Goal: Task Accomplishment & Management: Manage account settings

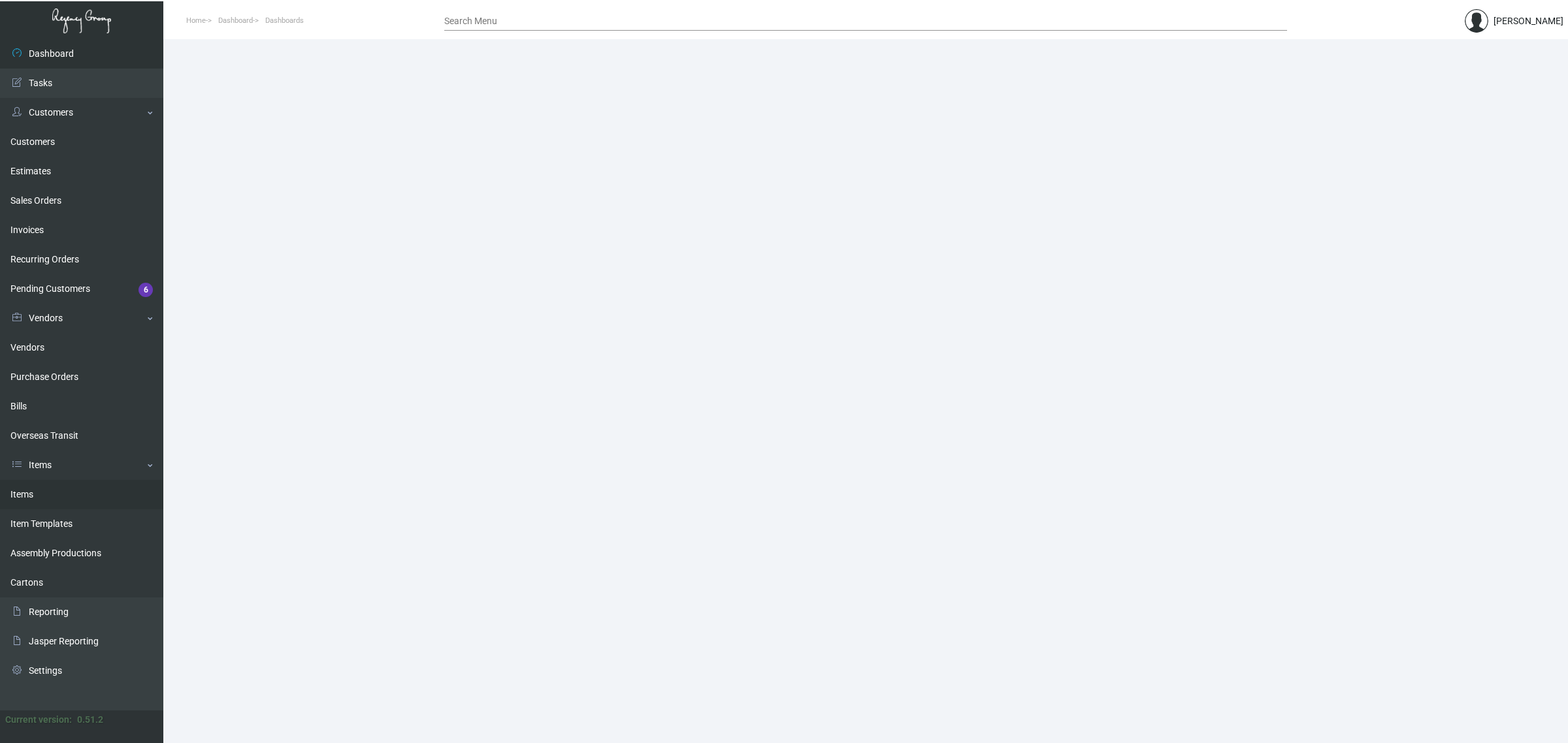
click at [52, 495] on link "Items" at bounding box center [82, 495] width 163 height 29
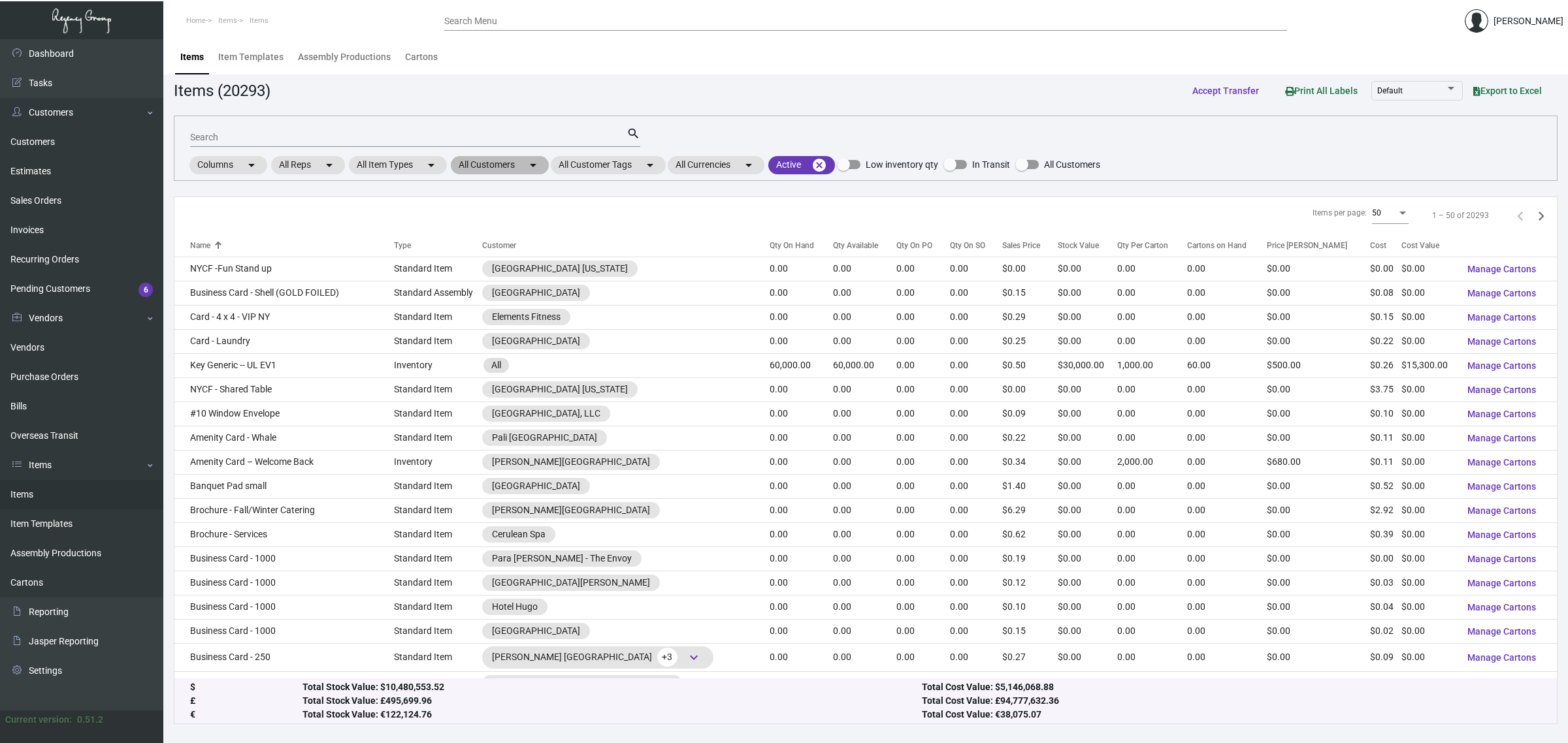
click at [493, 165] on mat-chip "All Customers arrow_drop_down" at bounding box center [500, 165] width 98 height 18
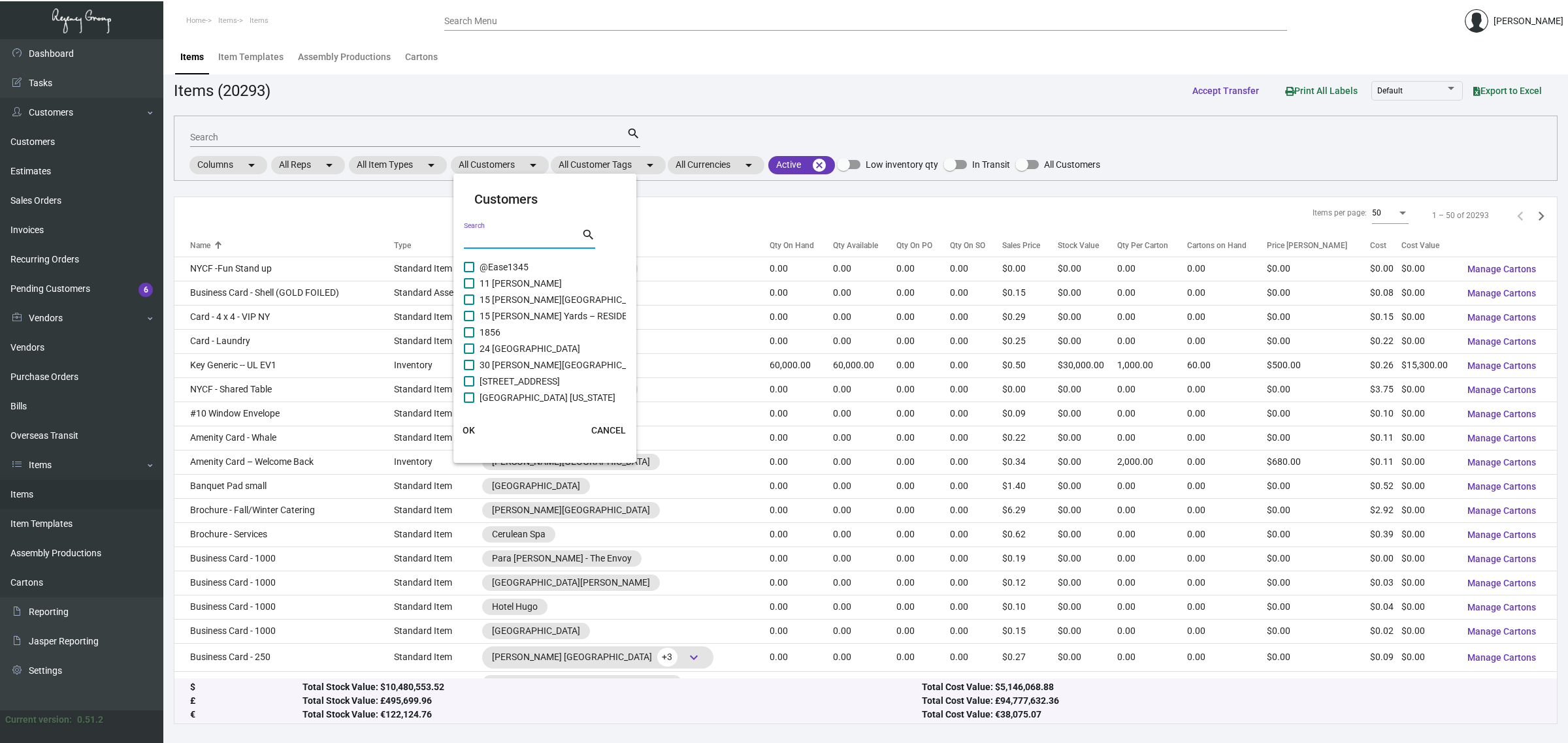
click at [503, 236] on input "Search" at bounding box center [523, 239] width 118 height 10
type input "graduate"
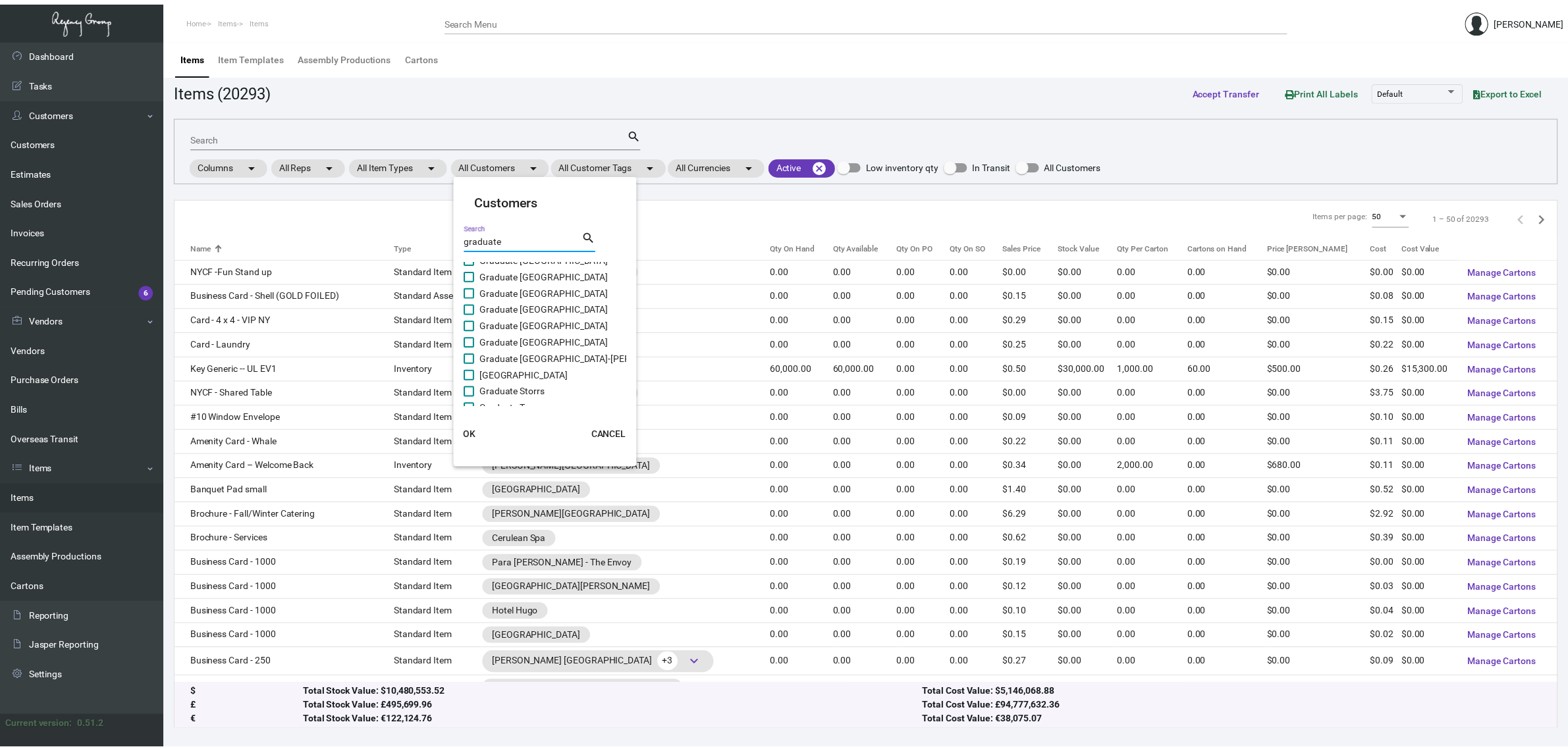
scroll to position [471, 0]
click at [551, 379] on span "Graduate [GEOGRAPHIC_DATA]-[GEOGRAPHIC_DATA]" at bounding box center [594, 381] width 222 height 16
click at [473, 386] on input "Graduate [GEOGRAPHIC_DATA]-[GEOGRAPHIC_DATA]" at bounding box center [472, 386] width 1 height 1
checkbox input "true"
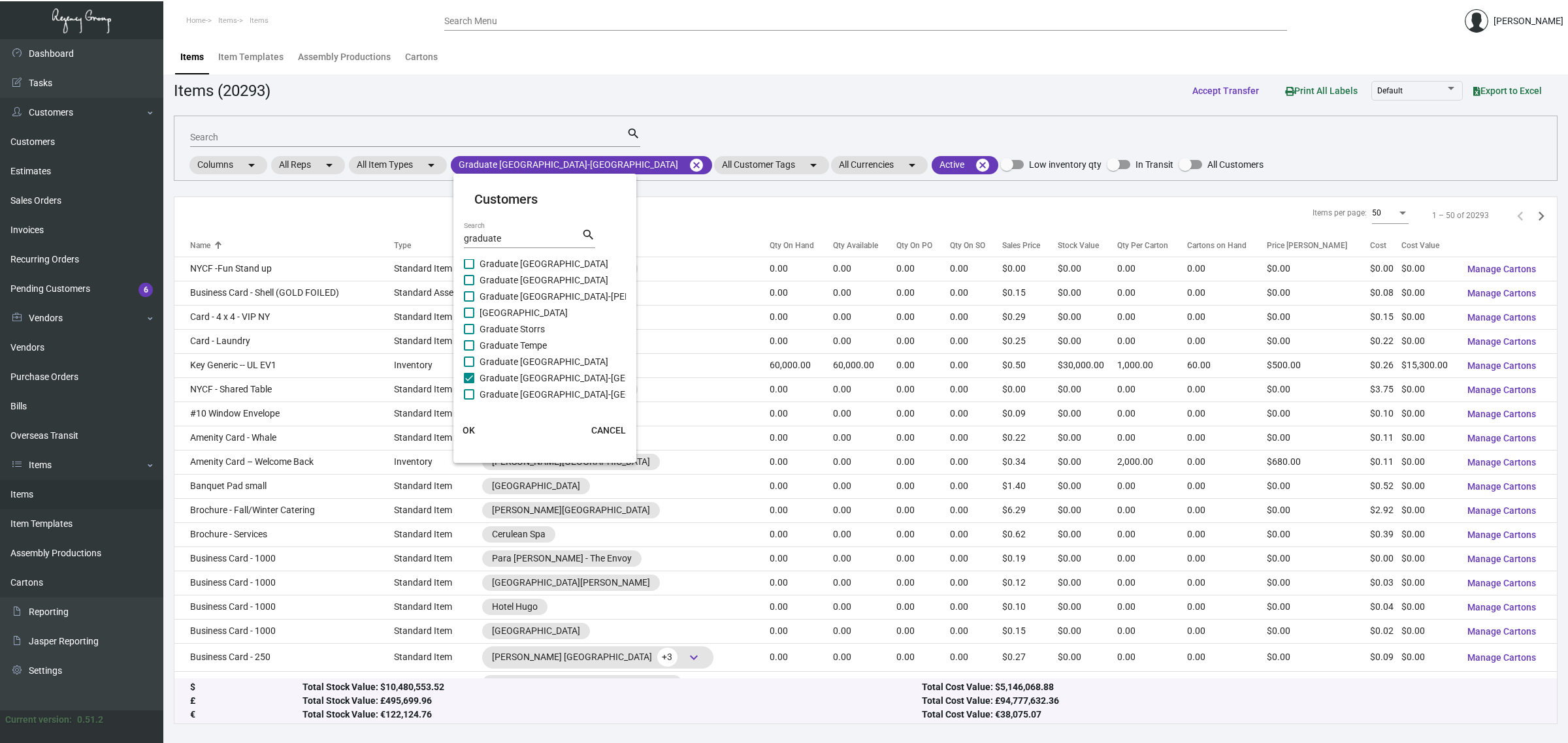
click at [550, 390] on span "Graduate [GEOGRAPHIC_DATA]-[GEOGRAPHIC_DATA]" at bounding box center [589, 394] width 220 height 16
click at [469, 399] on input "Graduate [GEOGRAPHIC_DATA]-[GEOGRAPHIC_DATA]" at bounding box center [468, 399] width 1 height 1
checkbox input "true"
click at [474, 429] on span "OK" at bounding box center [469, 430] width 12 height 10
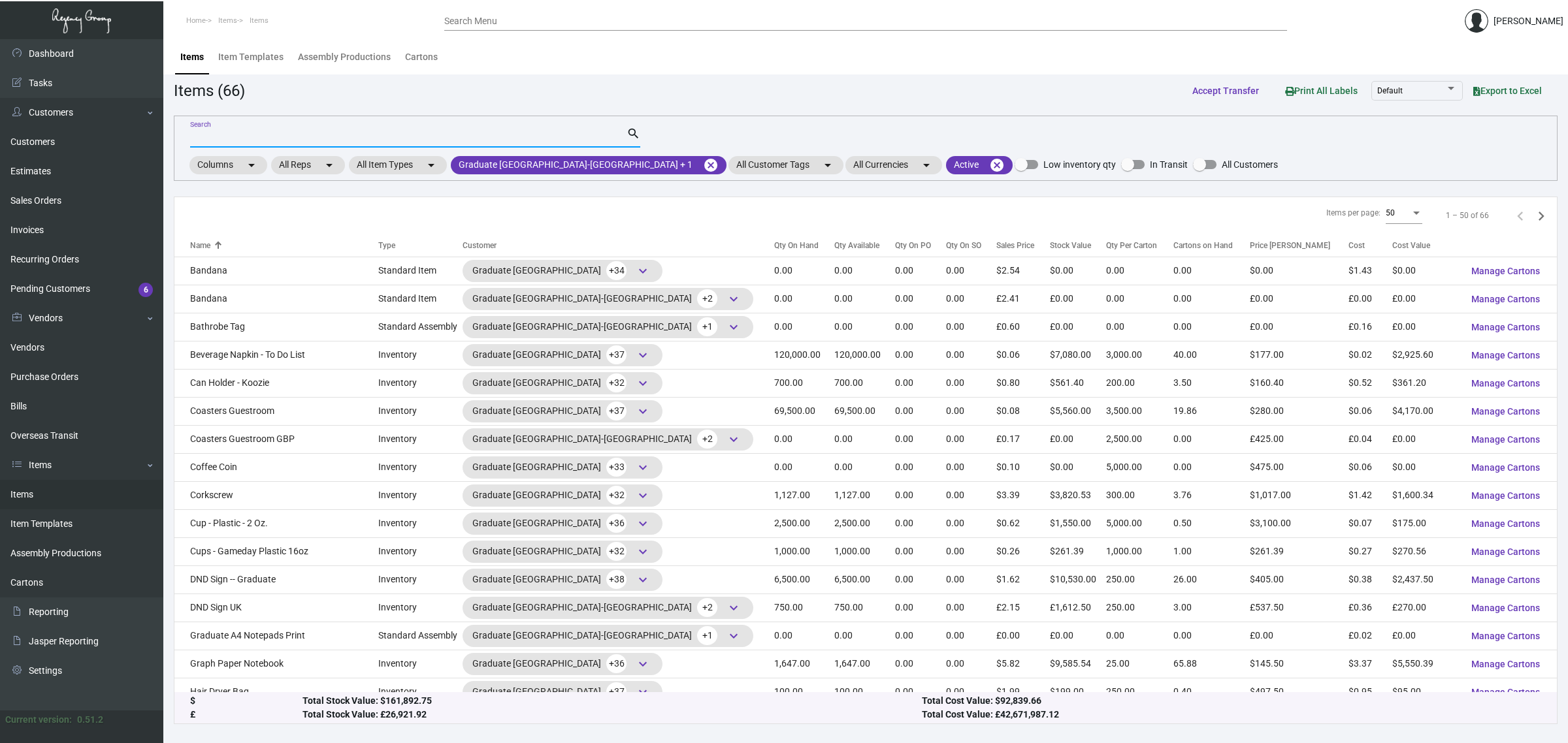
click at [343, 138] on input "Search" at bounding box center [408, 137] width 436 height 10
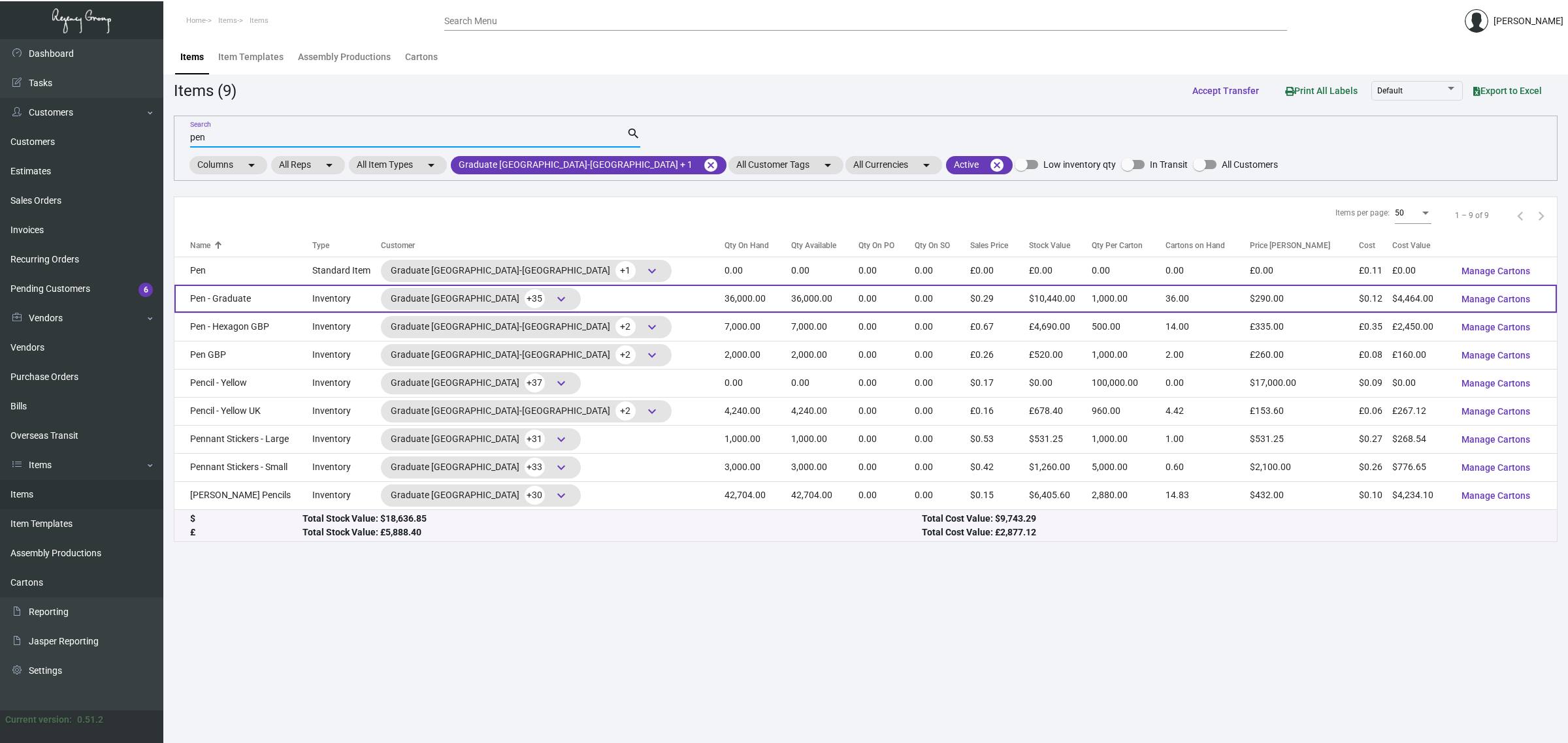
type input "pen"
click at [553, 295] on span "keyboard_arrow_down" at bounding box center [561, 299] width 16 height 16
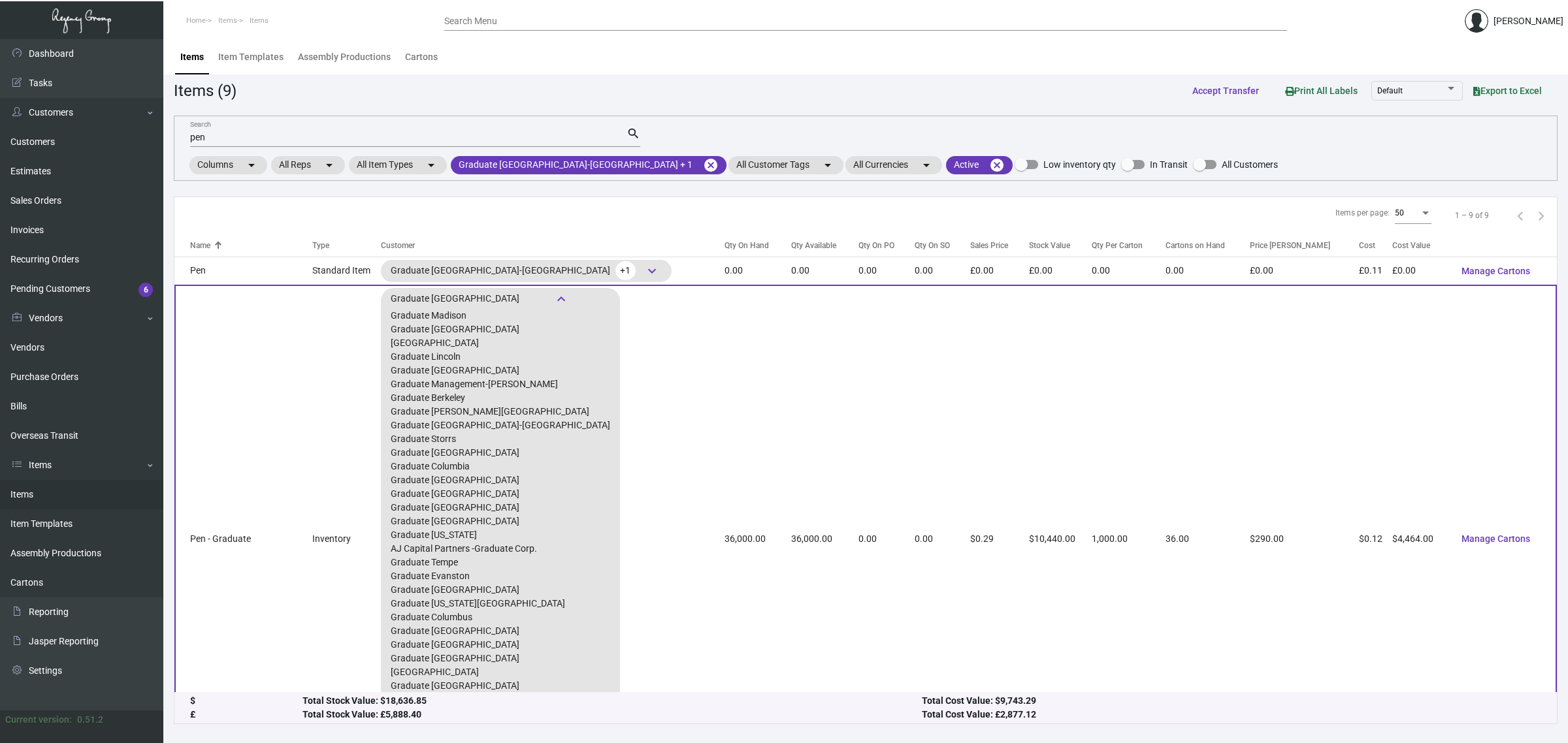
click at [553, 295] on span "keyboard_arrow_down" at bounding box center [561, 299] width 16 height 16
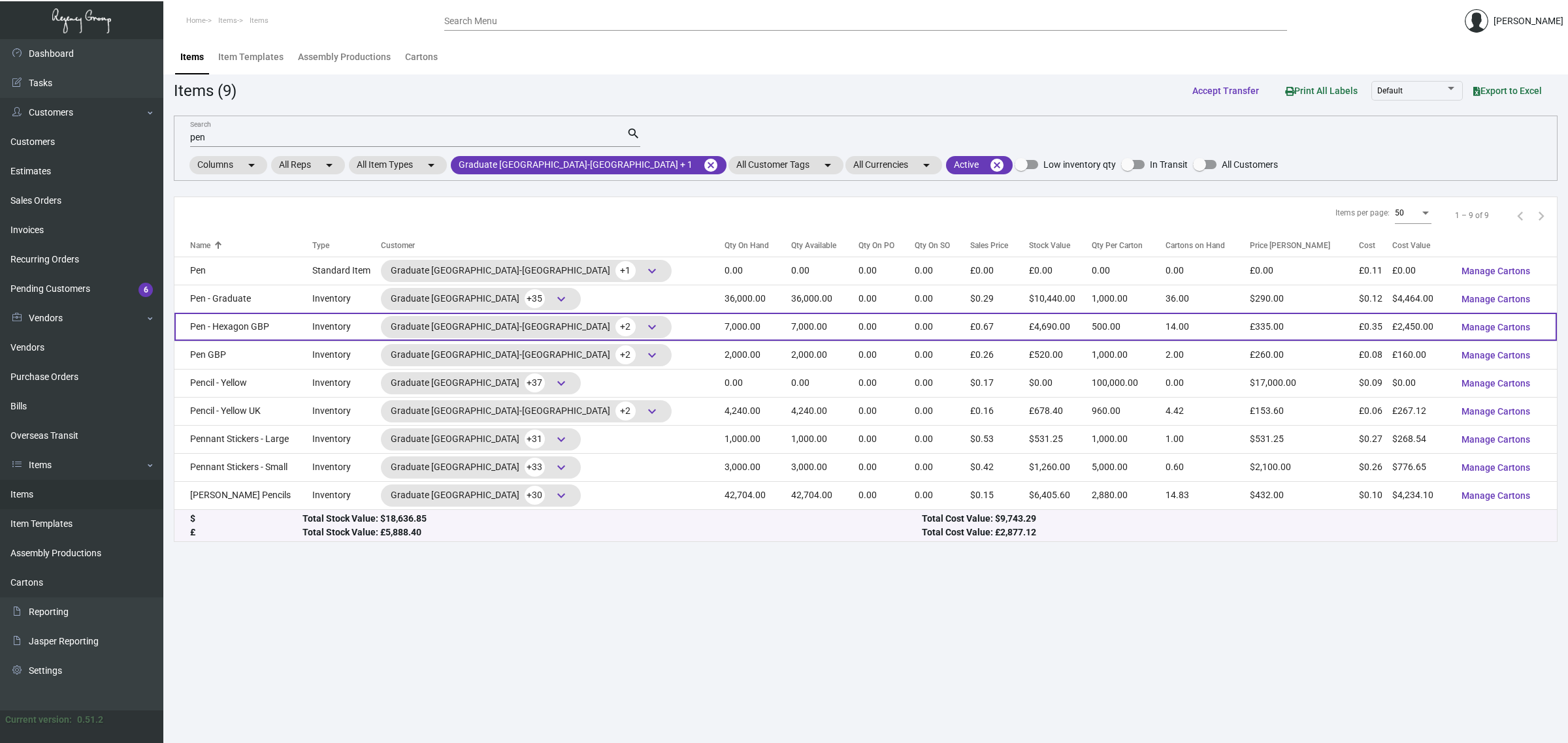
click at [644, 325] on span "keyboard_arrow_down" at bounding box center [652, 327] width 16 height 16
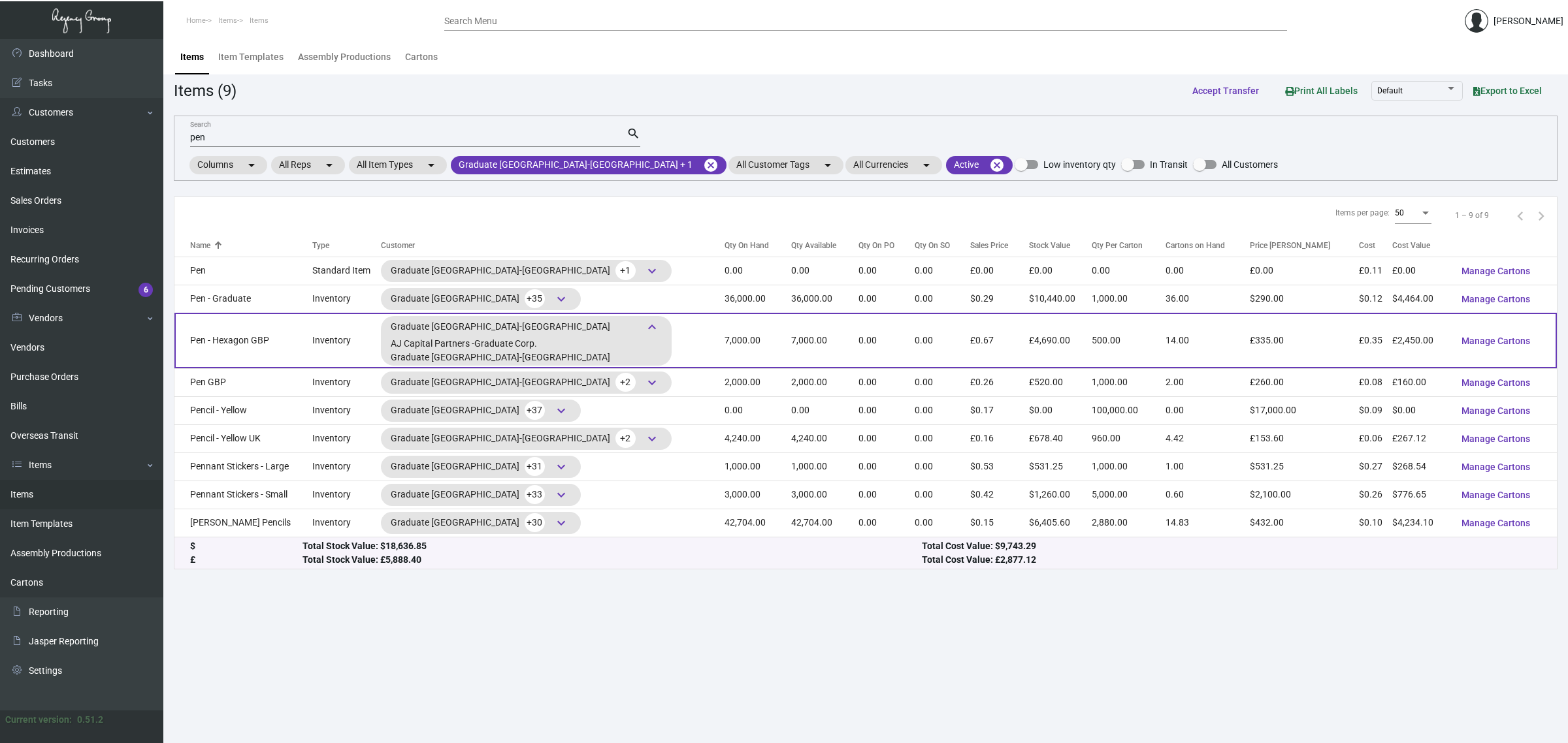
click at [725, 341] on td "7,000.00" at bounding box center [758, 341] width 67 height 56
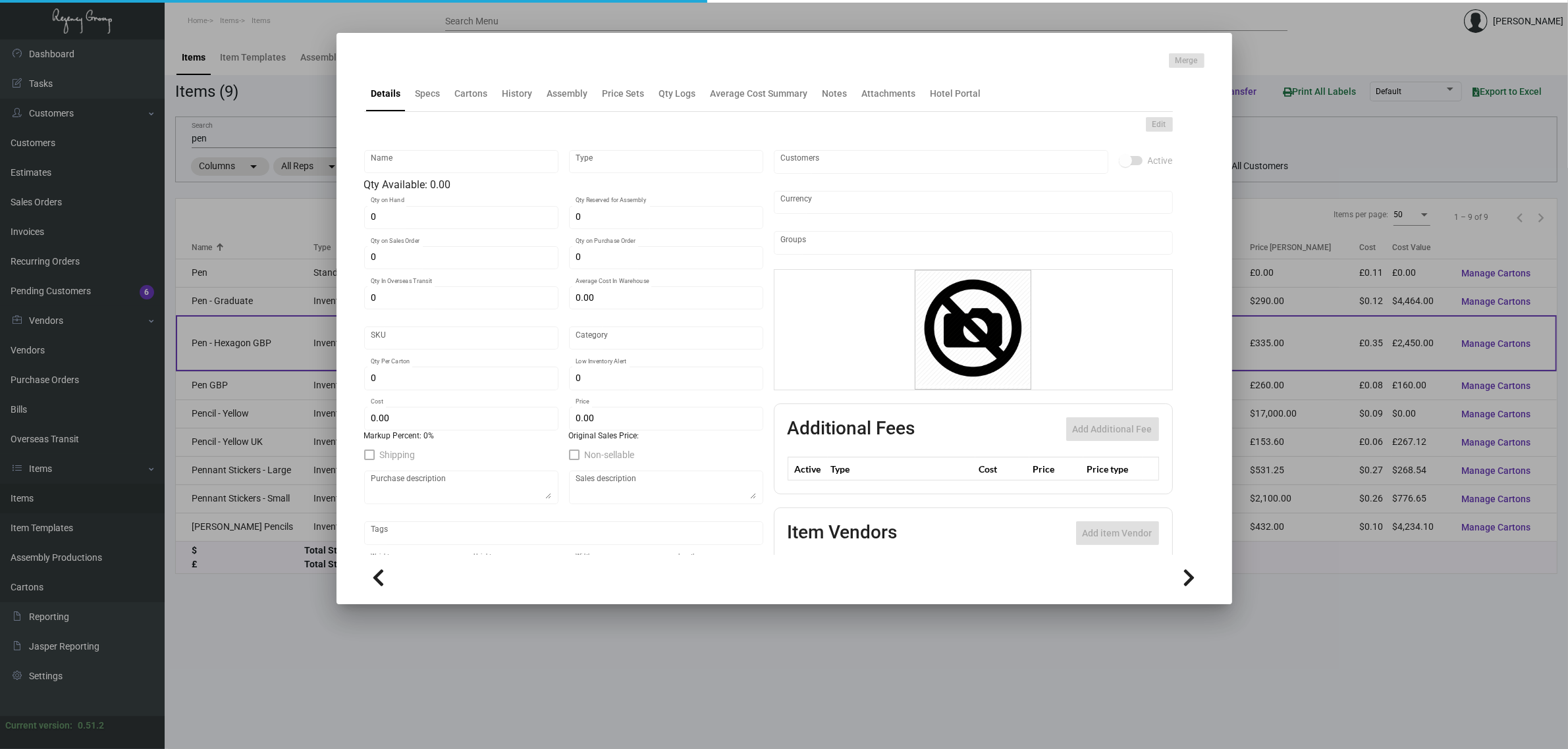
type input "Pen - Hexagon GBP"
type input "Inventory"
type input "7,000"
type input "£ 0.00"
type input "Overseas"
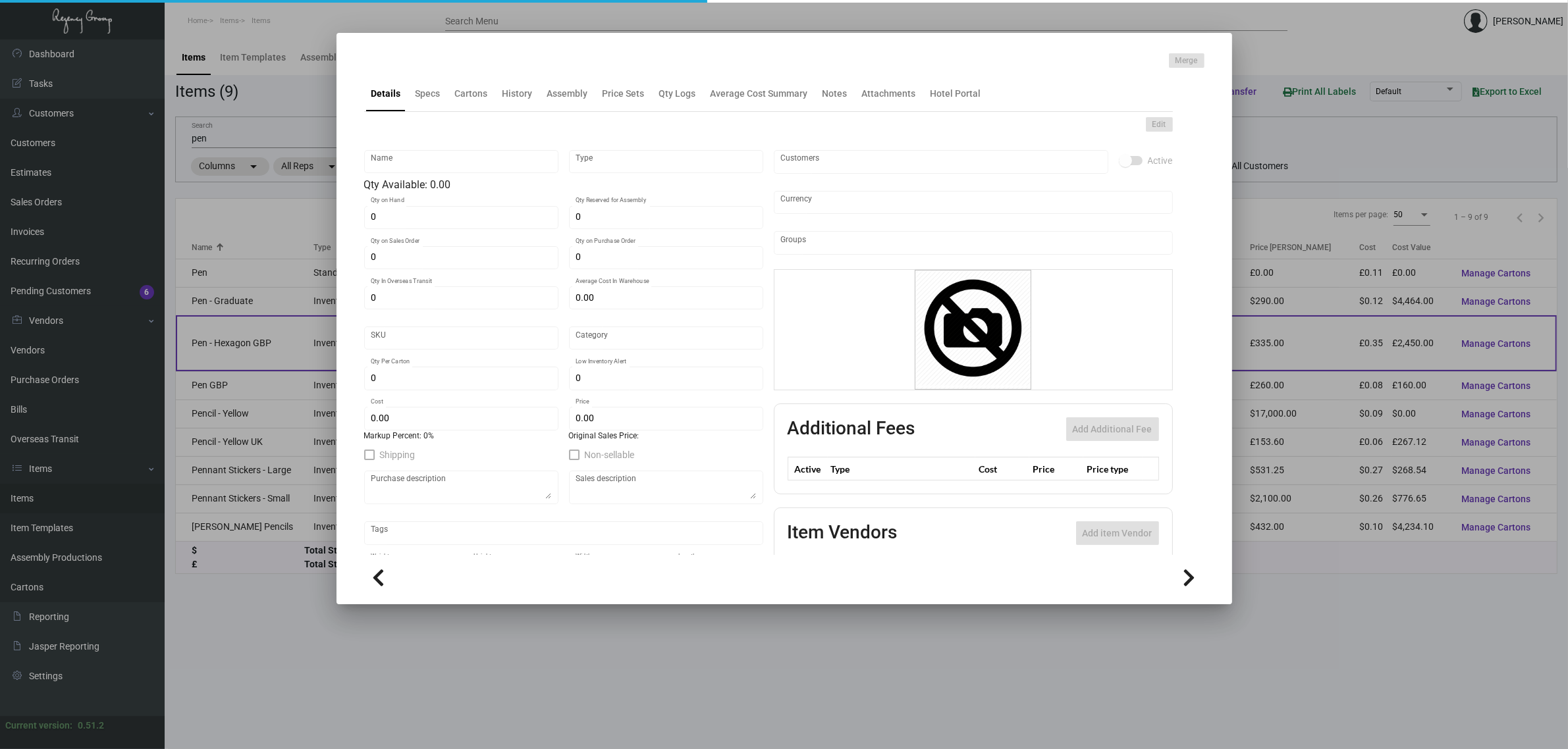
type input "500"
type input "£ 0.35"
type input "£ 0.67"
checkbox input "true"
type input "United Kingdom Pound £"
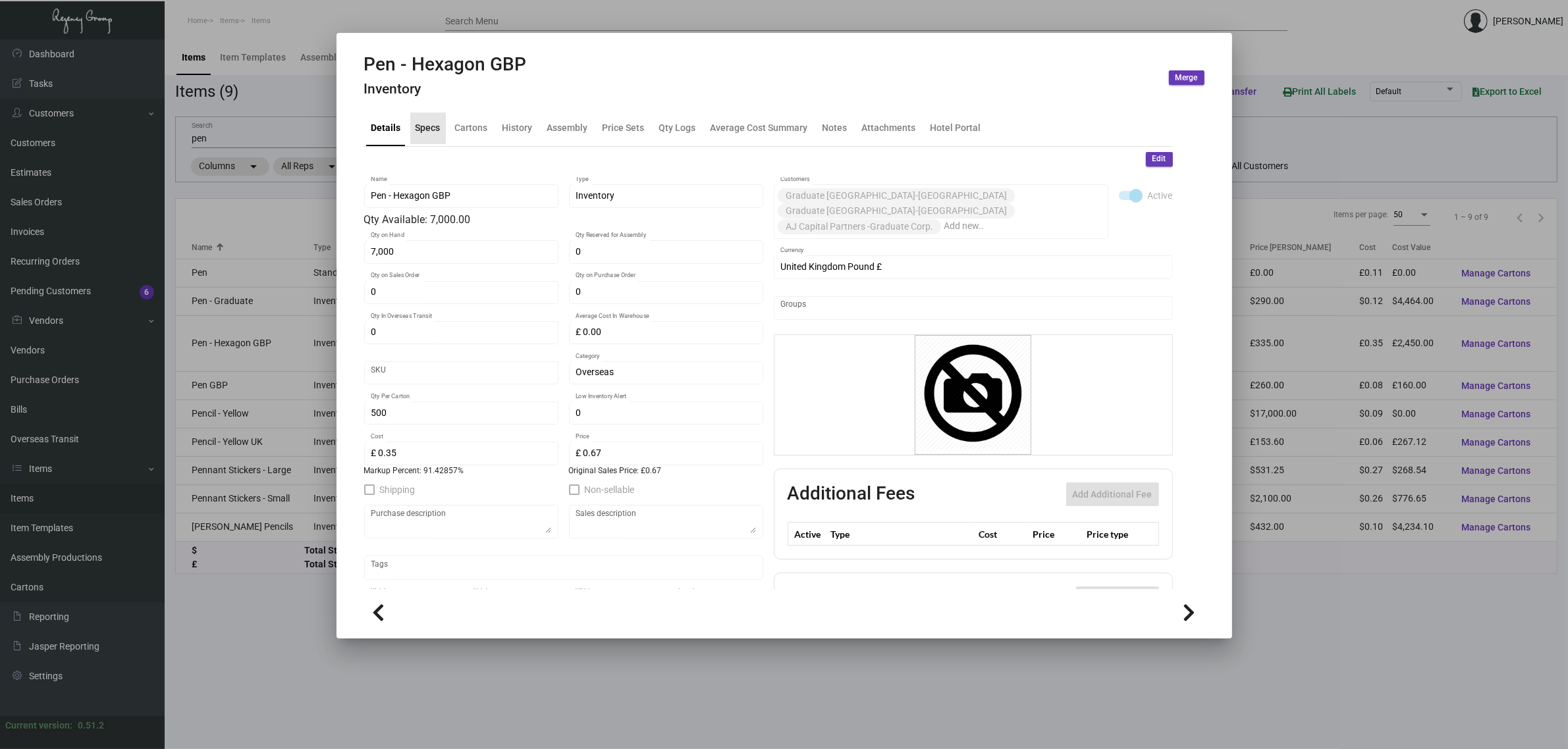
click at [426, 130] on div "Specs" at bounding box center [428, 128] width 25 height 14
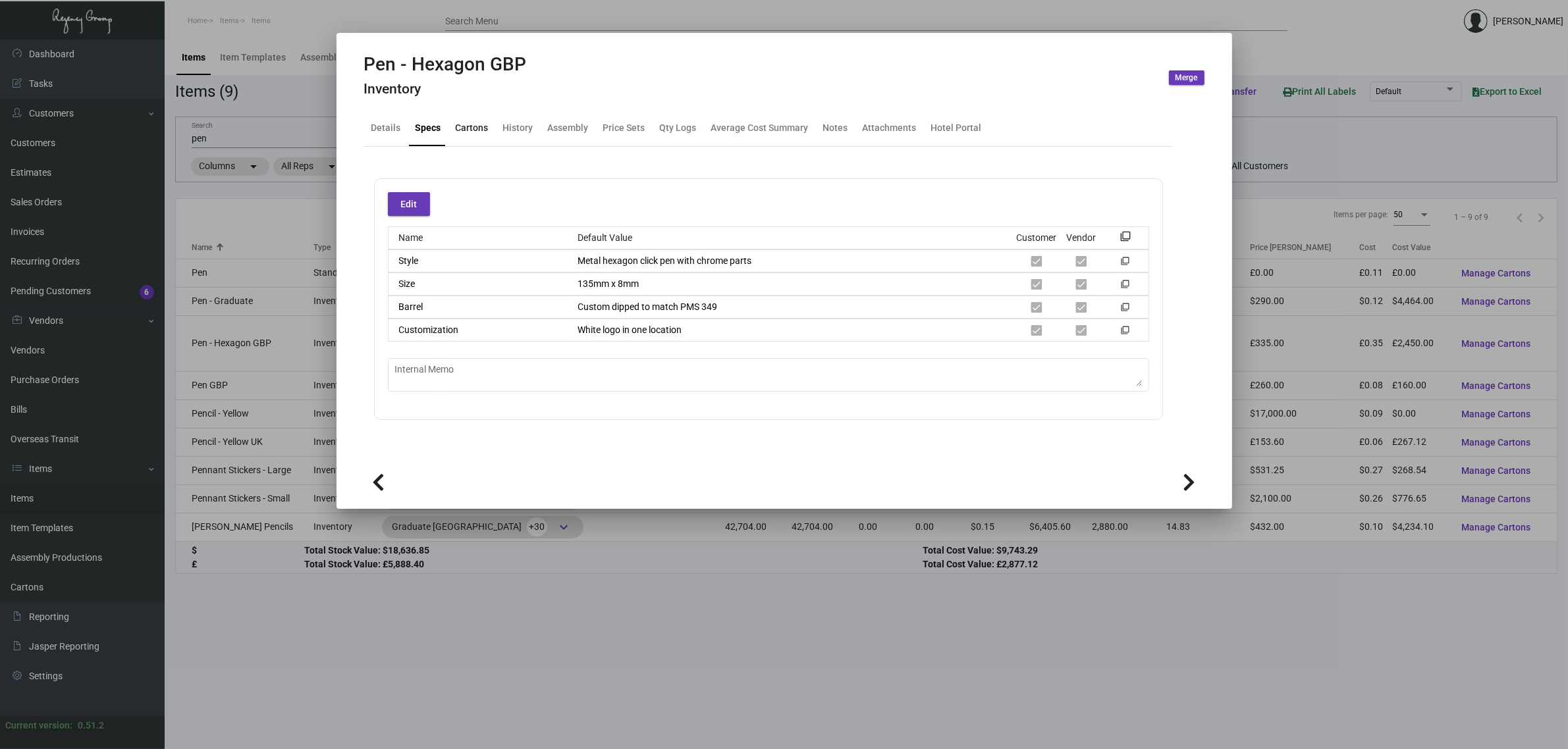
click at [472, 132] on div "Cartons" at bounding box center [472, 128] width 33 height 14
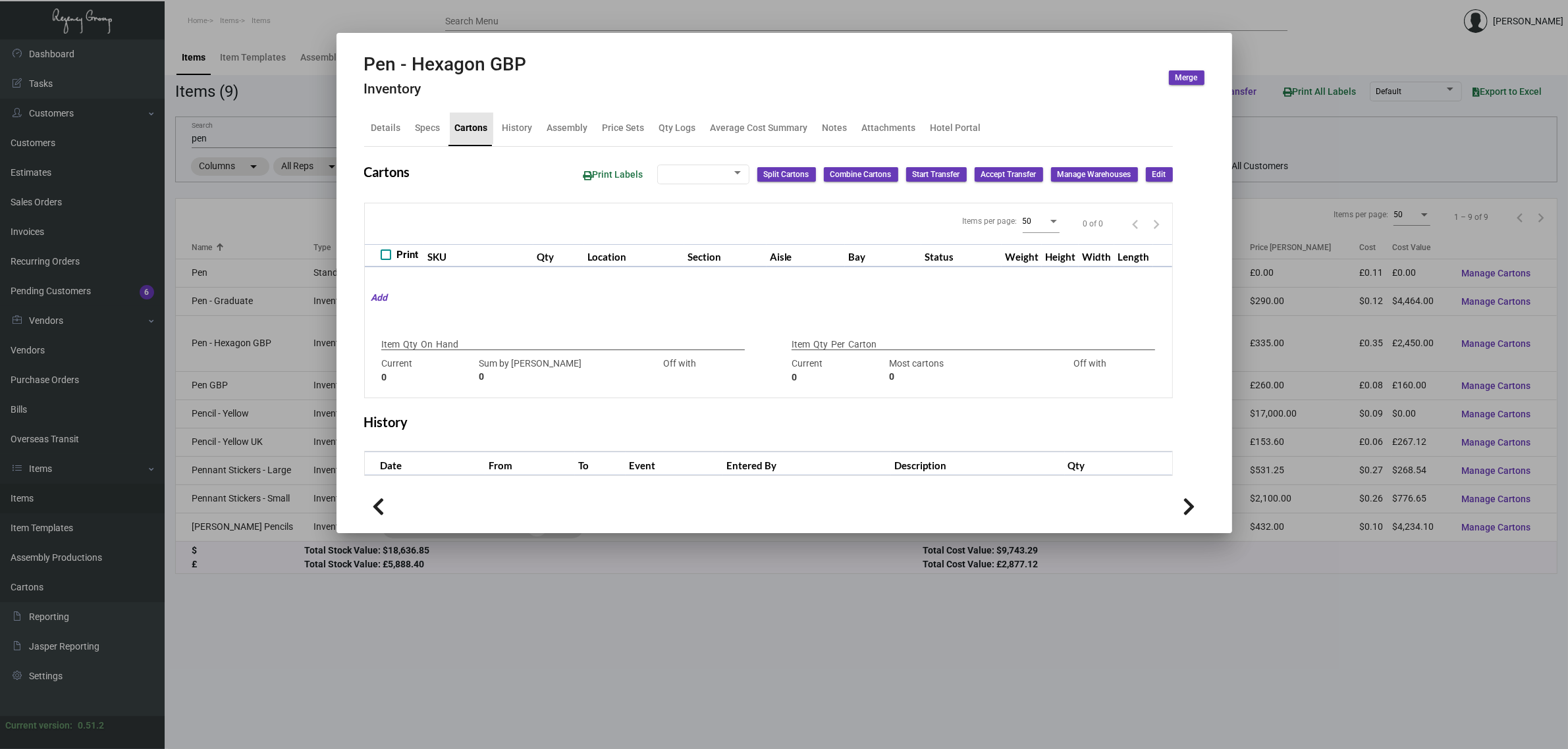
checkbox input "true"
type input "7,000"
type input "+7000"
type input "500"
type input "+500"
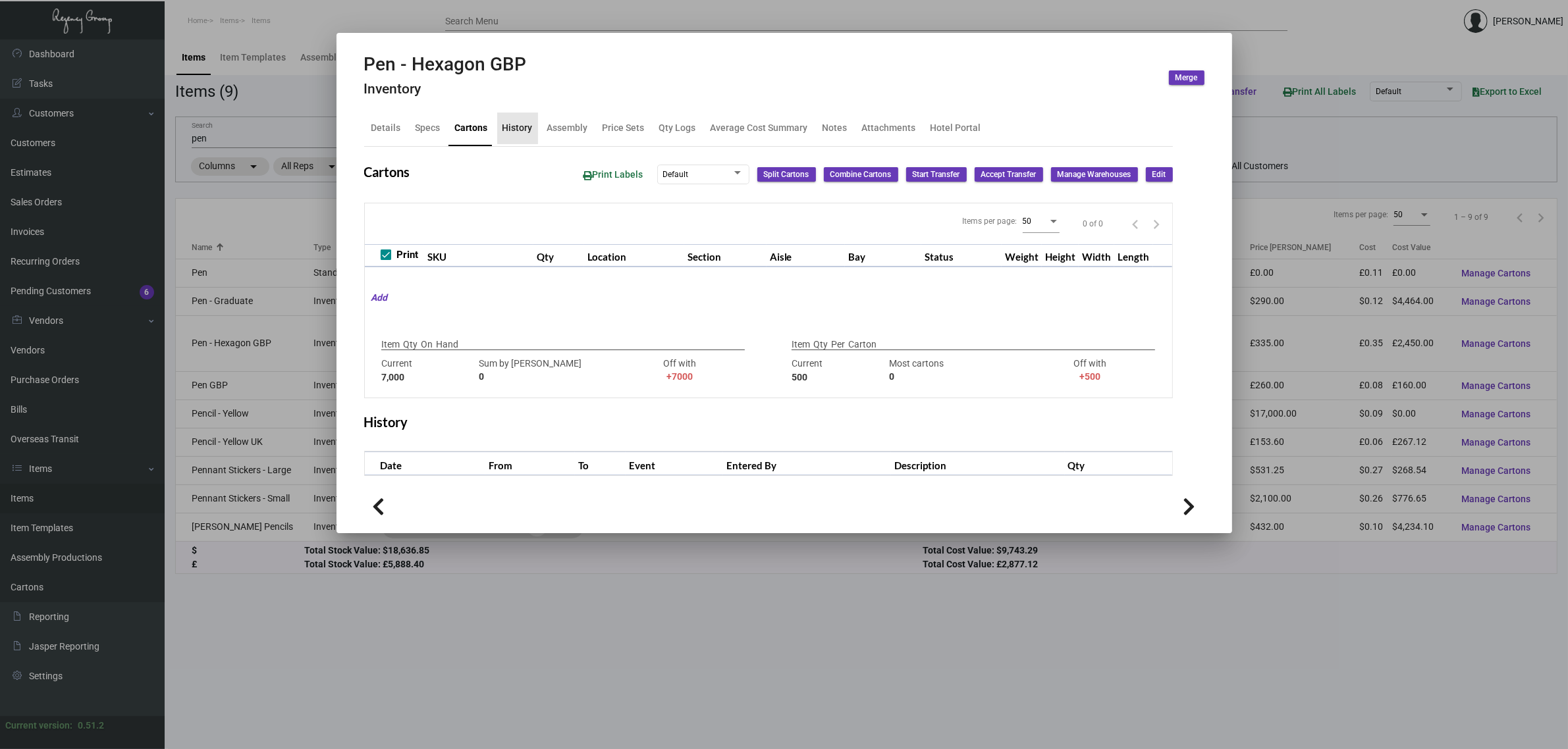
click at [523, 127] on div "History" at bounding box center [517, 128] width 30 height 14
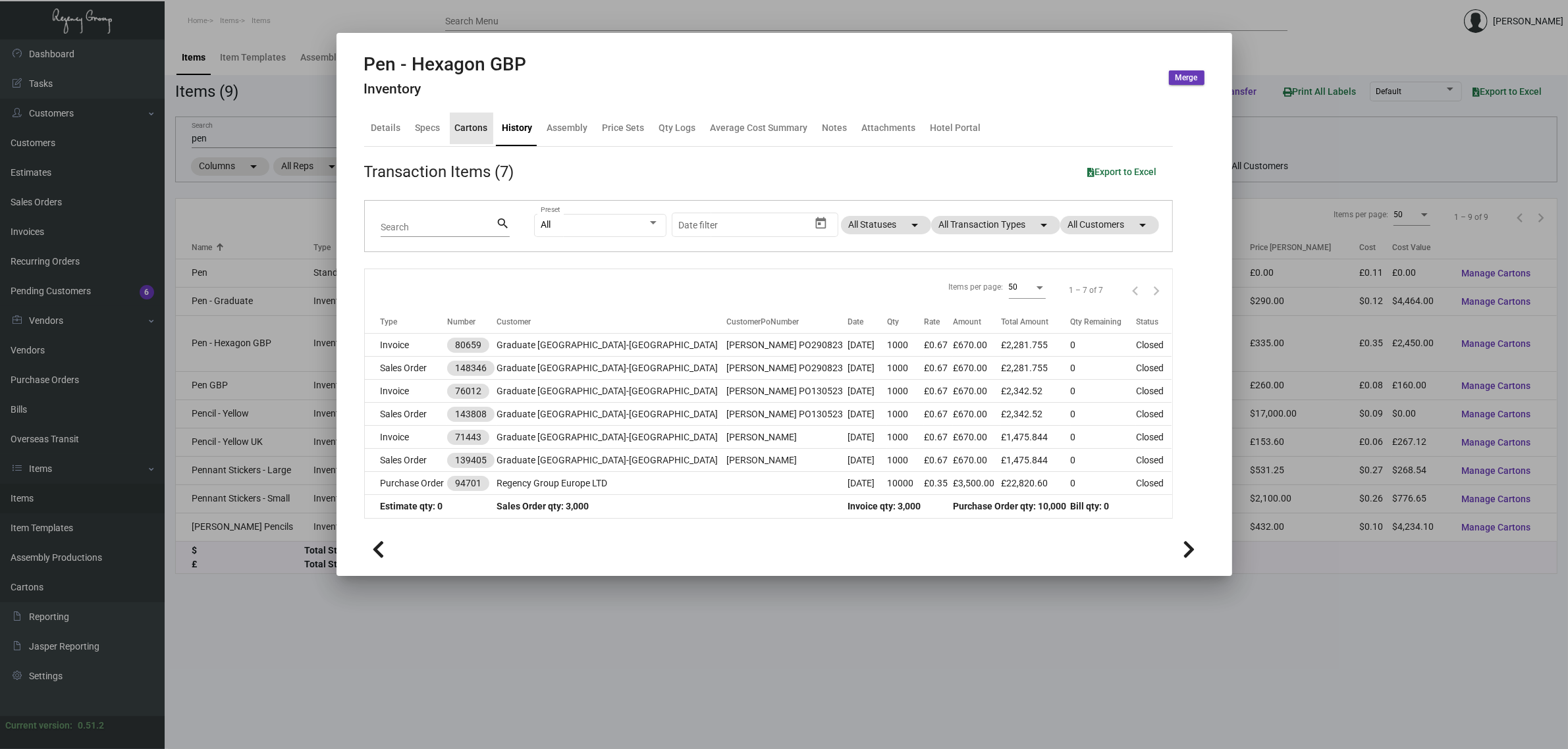
click at [478, 126] on div "Cartons" at bounding box center [471, 128] width 33 height 14
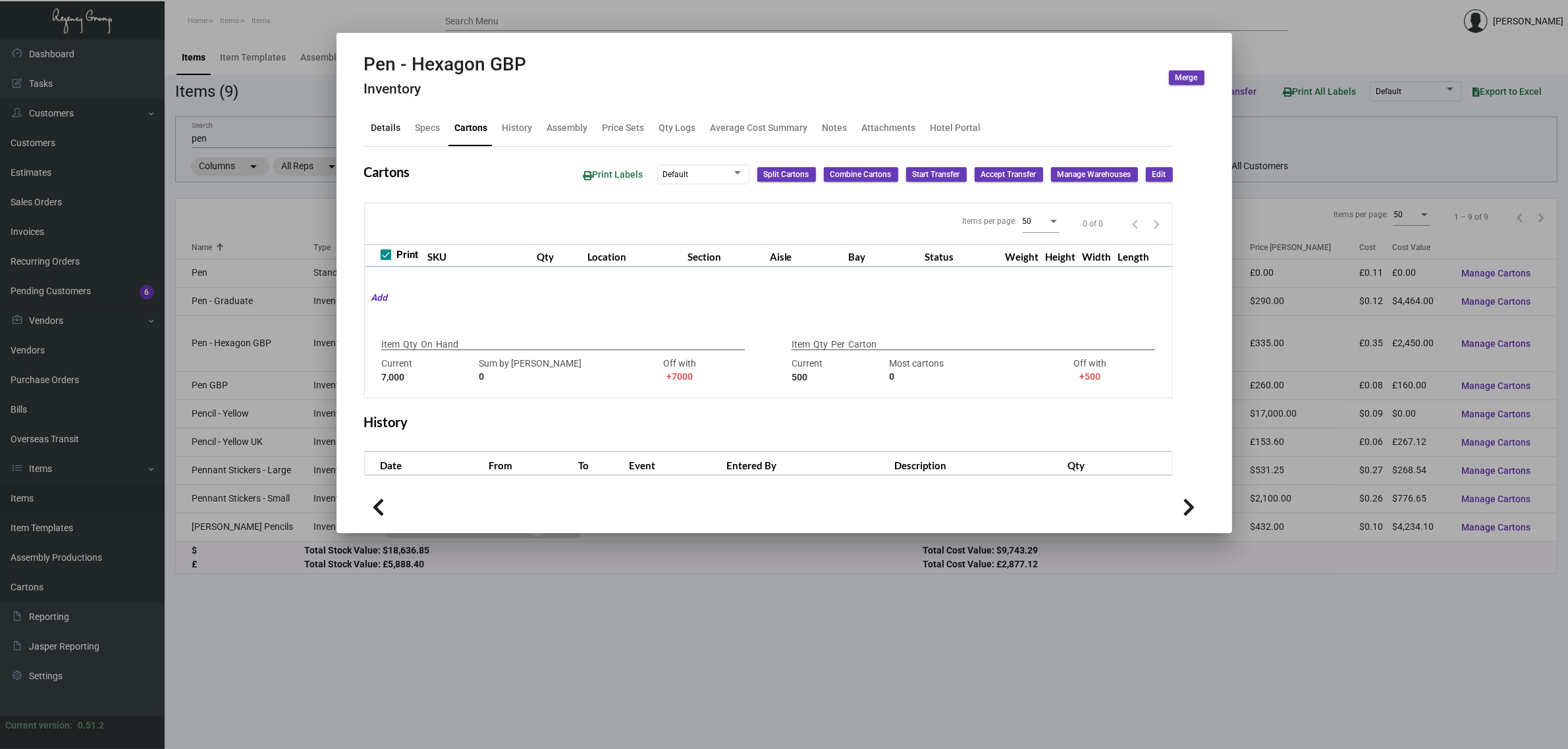
click at [403, 126] on div "Details" at bounding box center [386, 128] width 40 height 32
